Goal: Task Accomplishment & Management: Manage account settings

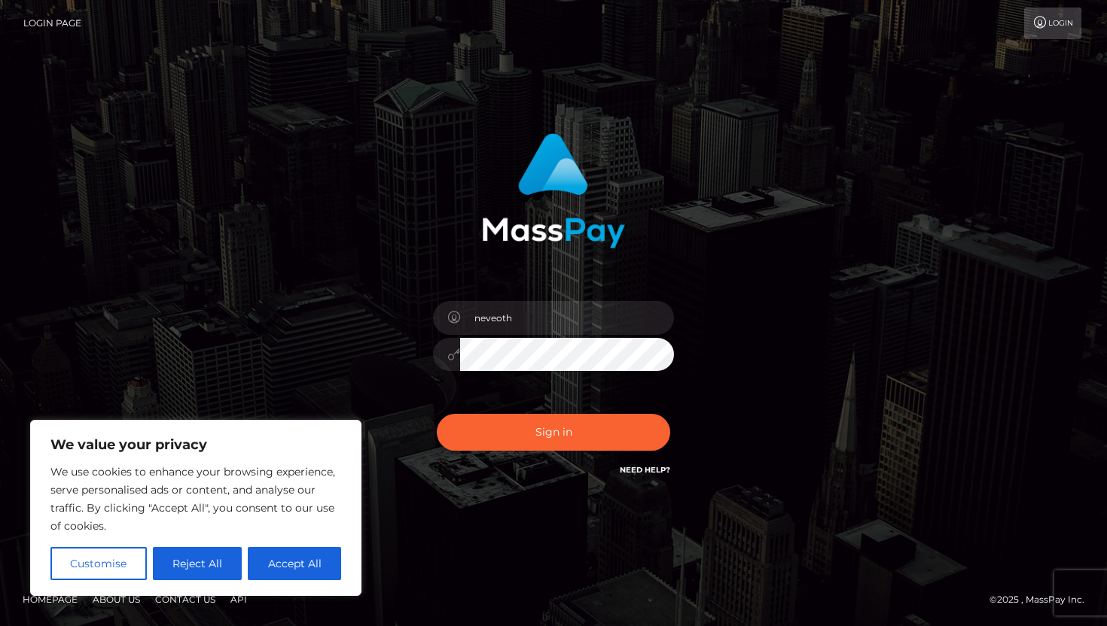
type input "[EMAIL_ADDRESS][DOMAIN_NAME]"
click at [437, 414] on button "Sign in" at bounding box center [553, 432] width 233 height 37
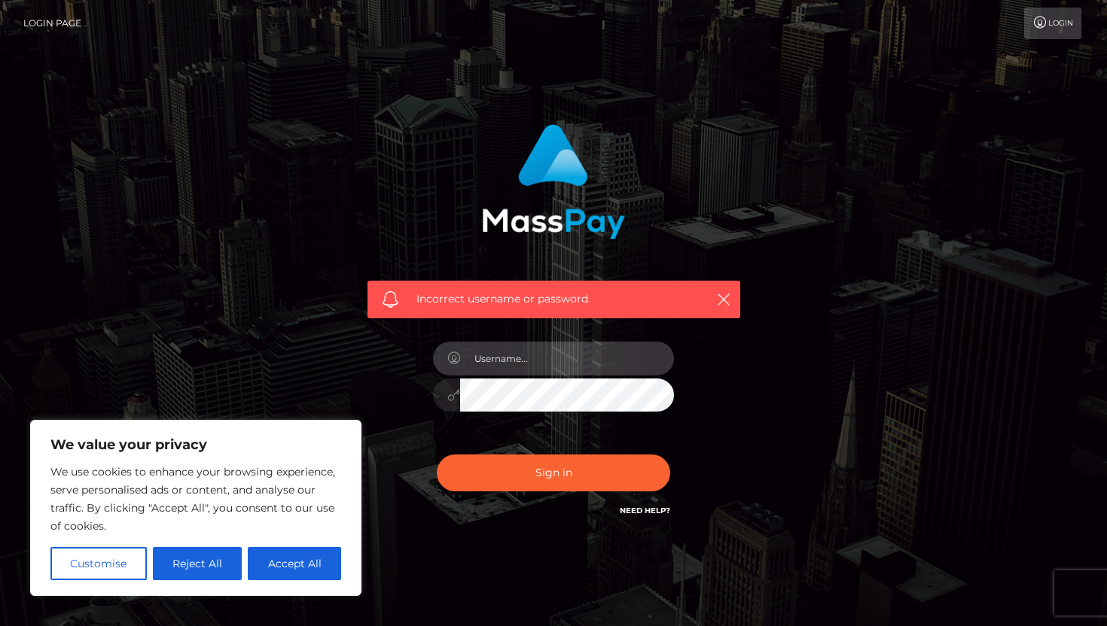
click at [534, 358] on input "text" at bounding box center [567, 359] width 214 height 34
type input "neveother@gmail.com"
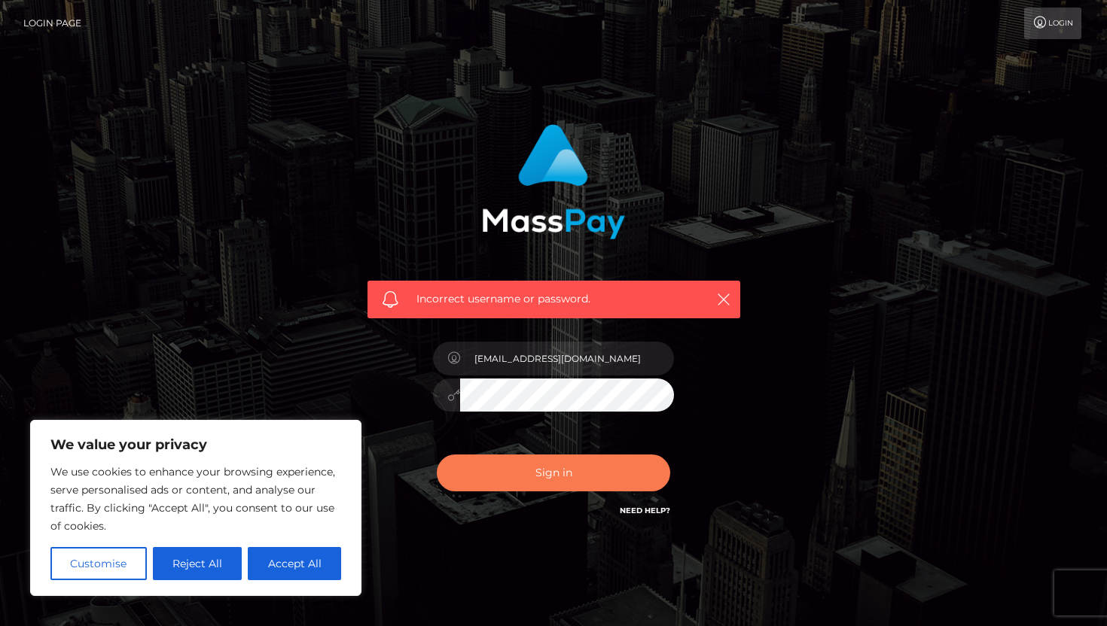
click at [556, 468] on button "Sign in" at bounding box center [553, 473] width 233 height 37
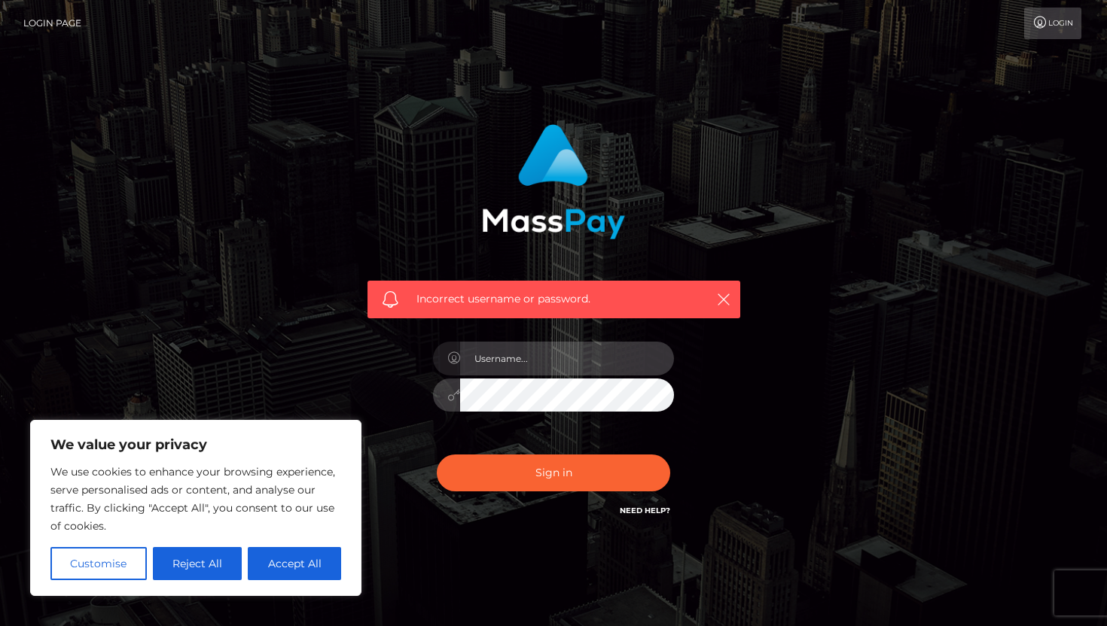
click at [578, 360] on input "text" at bounding box center [567, 359] width 214 height 34
type input "[EMAIL_ADDRESS][DOMAIN_NAME]"
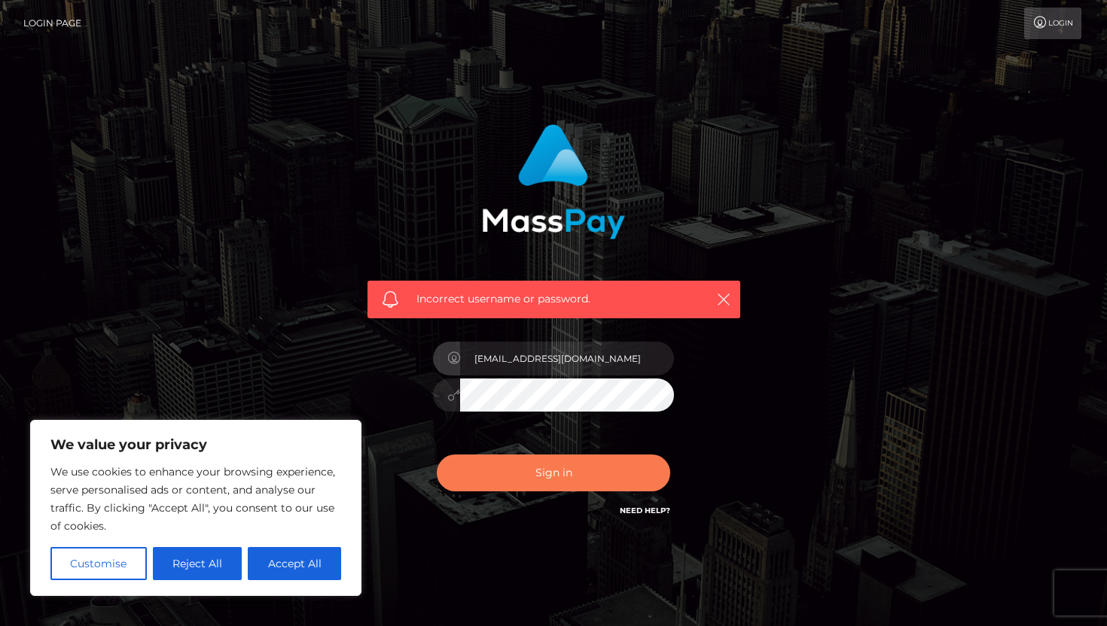
click at [535, 472] on button "Sign in" at bounding box center [553, 473] width 233 height 37
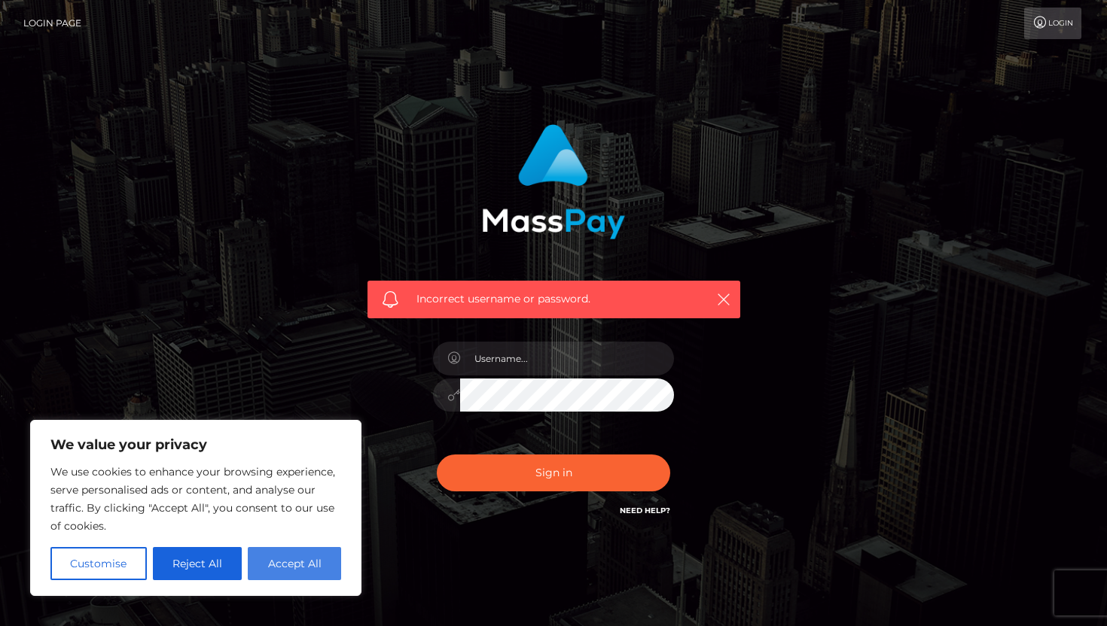
click at [324, 551] on button "Accept All" at bounding box center [294, 563] width 93 height 33
checkbox input "true"
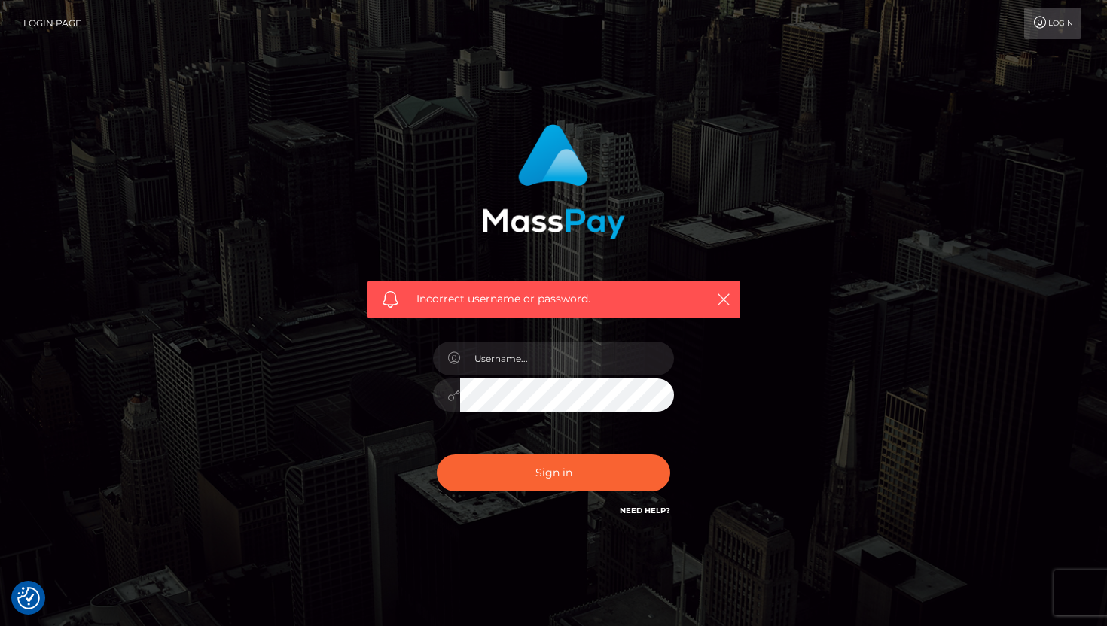
click at [653, 512] on link "Need Help?" at bounding box center [645, 511] width 50 height 10
click at [1054, 24] on link "Login" at bounding box center [1052, 24] width 57 height 32
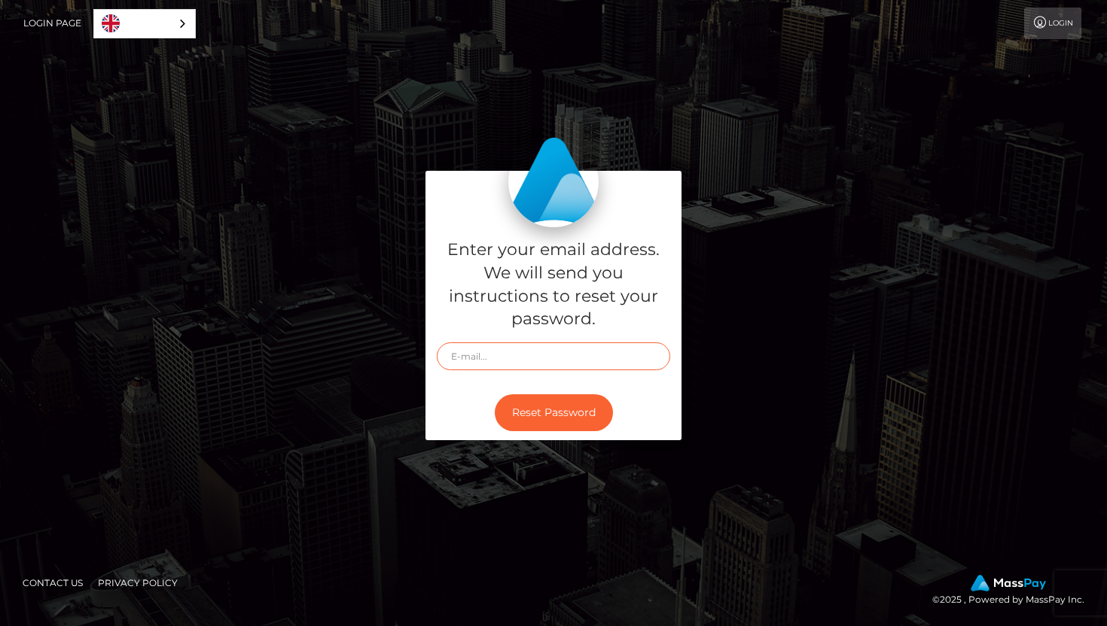
click at [494, 352] on input "text" at bounding box center [553, 357] width 233 height 28
type input "neveother@gmail..com"
click at [585, 418] on button "Reset Password" at bounding box center [554, 412] width 118 height 37
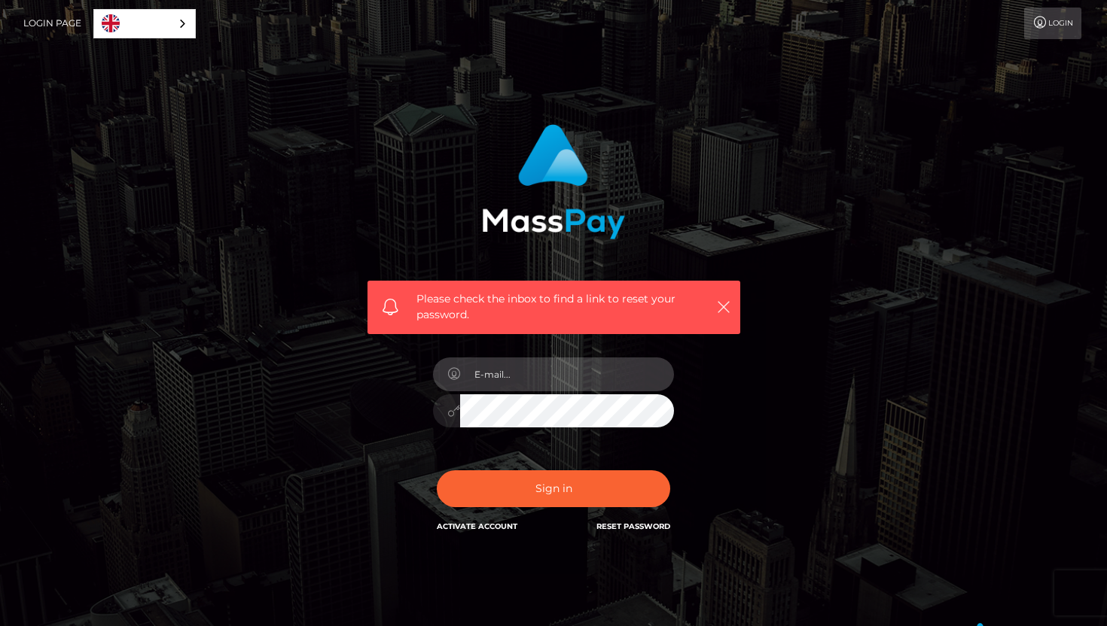
click at [519, 380] on input "email" at bounding box center [567, 375] width 214 height 34
